Goal: Task Accomplishment & Management: Complete application form

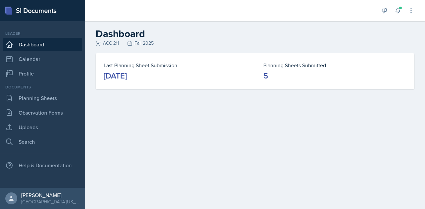
click at [186, 60] on div "Last Planning Sheet Submission [DATE]" at bounding box center [175, 71] width 159 height 36
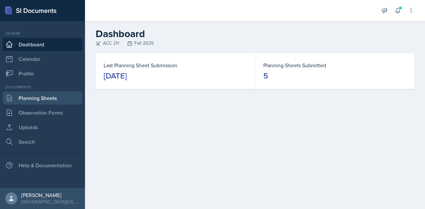
click at [39, 101] on link "Planning Sheets" at bounding box center [43, 98] width 80 height 13
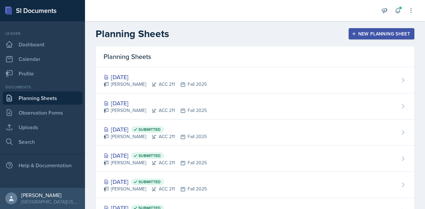
click at [190, 30] on div "Planning Sheets New Planning Sheet" at bounding box center [255, 34] width 340 height 12
click at [383, 34] on div "New Planning Sheet" at bounding box center [381, 33] width 57 height 5
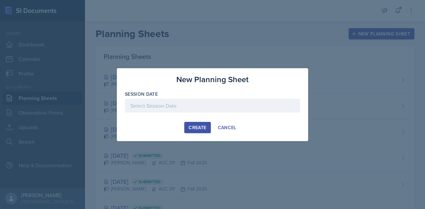
click at [196, 106] on div at bounding box center [212, 106] width 175 height 14
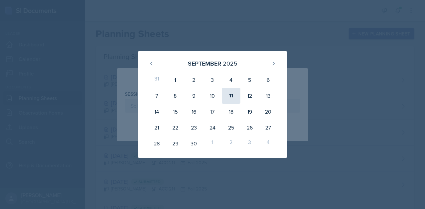
click at [235, 97] on div "11" at bounding box center [231, 96] width 19 height 16
type input "[DATE]"
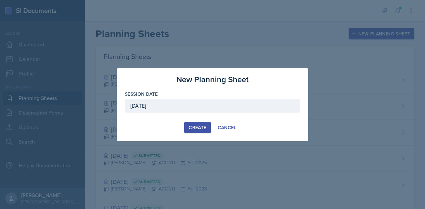
click at [198, 128] on div "Create" at bounding box center [197, 127] width 18 height 5
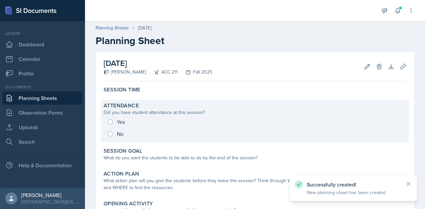
click at [110, 123] on div "Yes No" at bounding box center [255, 128] width 303 height 24
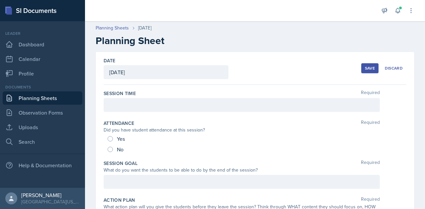
click at [112, 136] on div "Yes" at bounding box center [117, 139] width 19 height 11
click at [108, 140] on input "Yes" at bounding box center [110, 138] width 5 height 5
radio input "true"
click at [137, 101] on div at bounding box center [242, 105] width 276 height 14
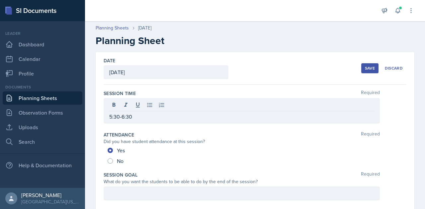
click at [165, 135] on div "Attendance Required" at bounding box center [255, 135] width 303 height 7
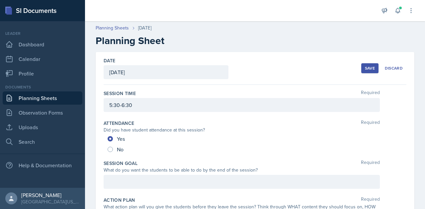
click at [366, 68] on div "Save" at bounding box center [370, 68] width 10 height 5
